Goal: Go to known website: Go to known website

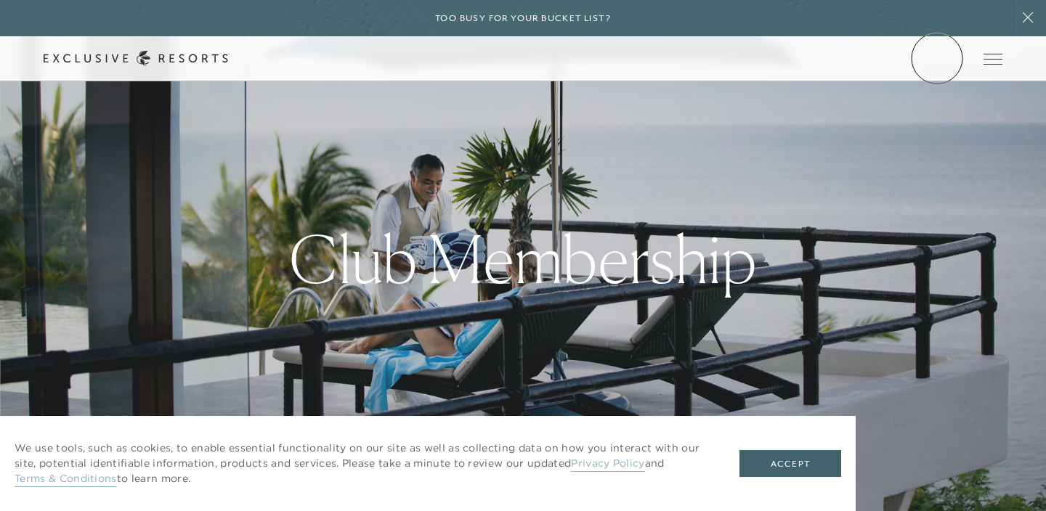
click at [0, 0] on link "Member Login" at bounding box center [0, 0] width 0 height 0
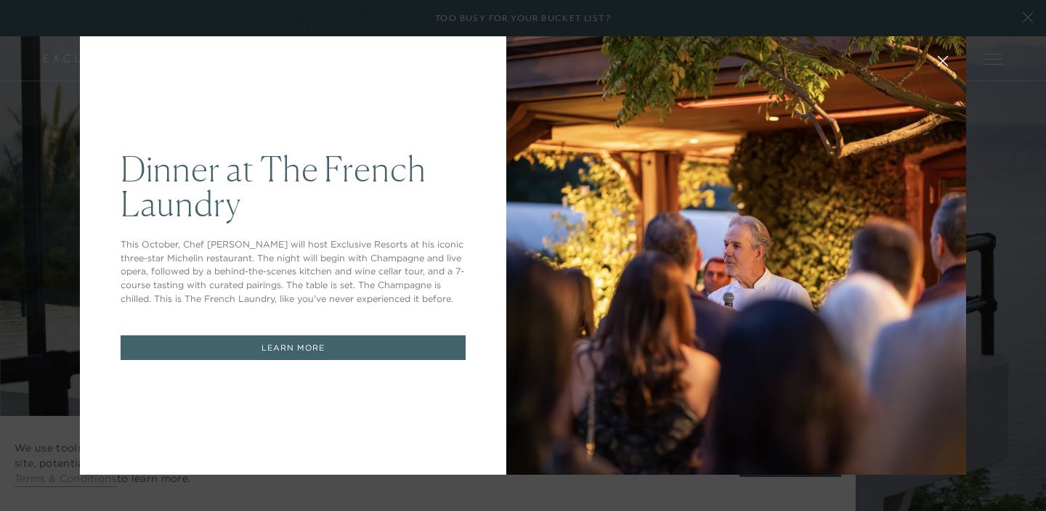
click at [625, 163] on div at bounding box center [736, 255] width 460 height 439
click at [746, 286] on div at bounding box center [736, 255] width 460 height 439
